Goal: Transaction & Acquisition: Purchase product/service

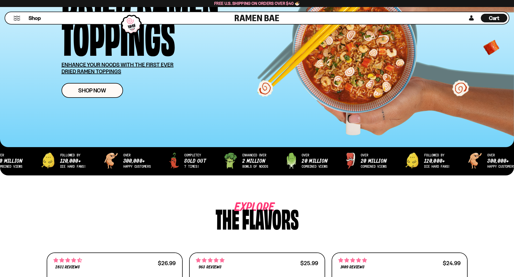
scroll to position [46, 0]
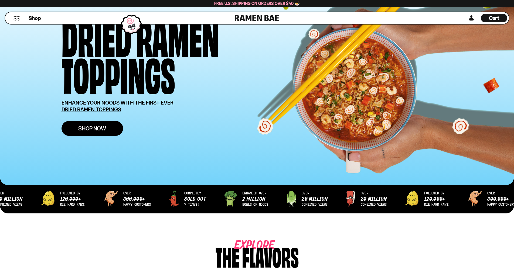
click at [99, 122] on link "Shop Now" at bounding box center [91, 128] width 61 height 15
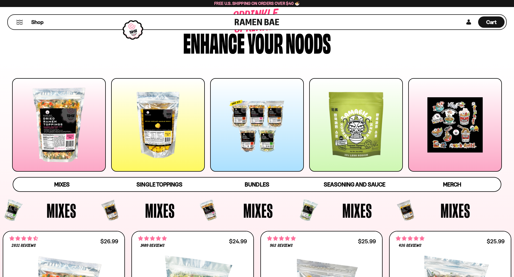
scroll to position [56, 0]
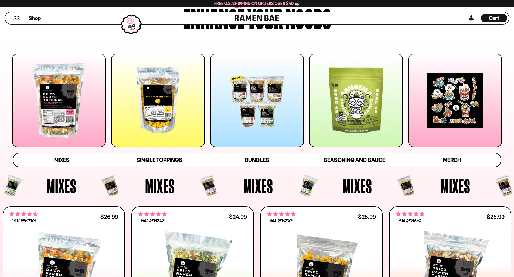
click at [239, 142] on div at bounding box center [257, 101] width 94 height 94
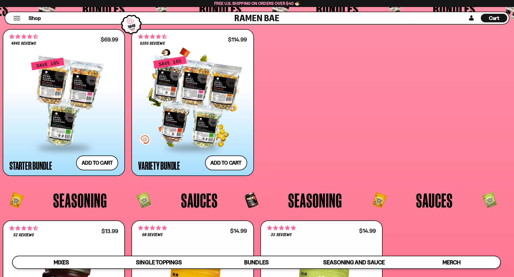
scroll to position [1363, 0]
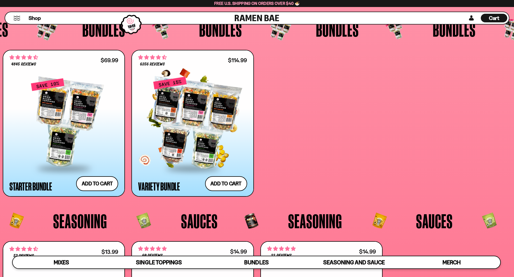
click at [182, 112] on div at bounding box center [192, 123] width 109 height 90
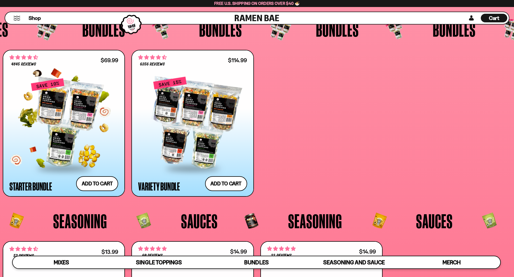
click at [55, 124] on div at bounding box center [63, 123] width 109 height 90
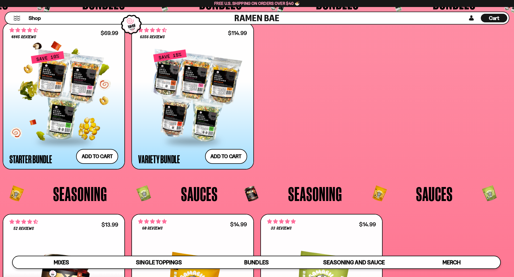
scroll to position [1344, 0]
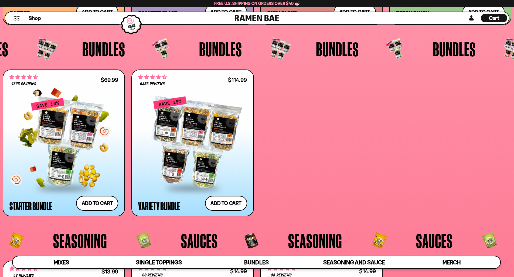
click at [79, 140] on div at bounding box center [63, 143] width 109 height 90
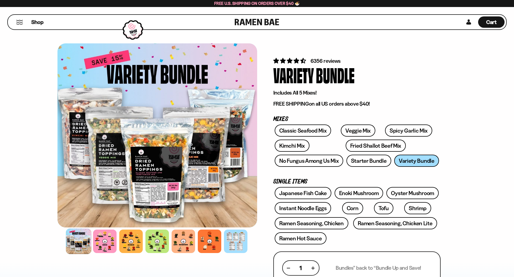
click at [107, 162] on div at bounding box center [157, 135] width 200 height 184
click at [76, 147] on div at bounding box center [157, 135] width 200 height 184
click at [200, 166] on div at bounding box center [157, 135] width 200 height 184
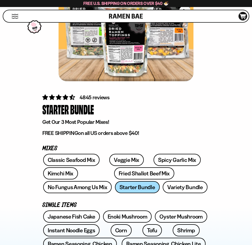
scroll to position [102, 0]
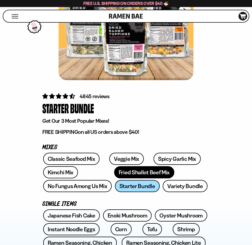
click at [118, 173] on link "Fried Shallot Beef Mix" at bounding box center [144, 172] width 60 height 12
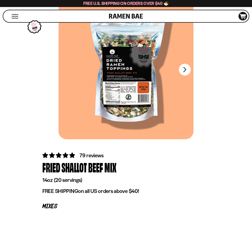
scroll to position [73, 0]
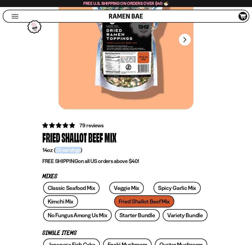
drag, startPoint x: 56, startPoint y: 150, endPoint x: 81, endPoint y: 151, distance: 25.4
click at [81, 151] on p "14oz (20 servings)" at bounding box center [125, 150] width 167 height 7
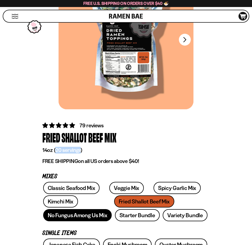
click at [112, 209] on link "No Fungus Among Us Mix" at bounding box center [77, 215] width 68 height 12
